Goal: Information Seeking & Learning: Learn about a topic

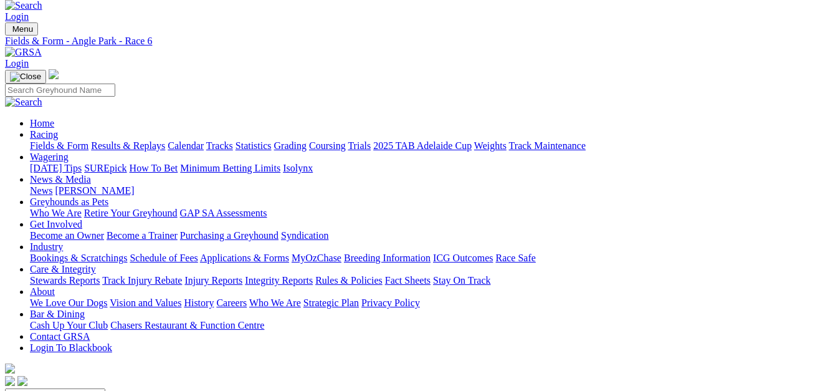
scroll to position [9, 0]
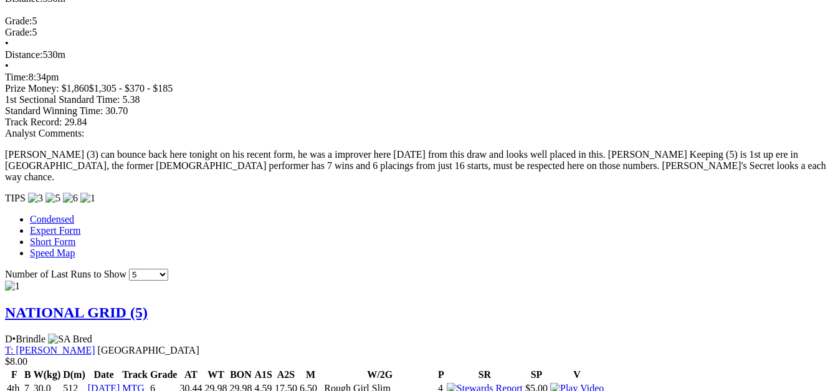
scroll to position [1123, 0]
